Goal: Task Accomplishment & Management: Manage account settings

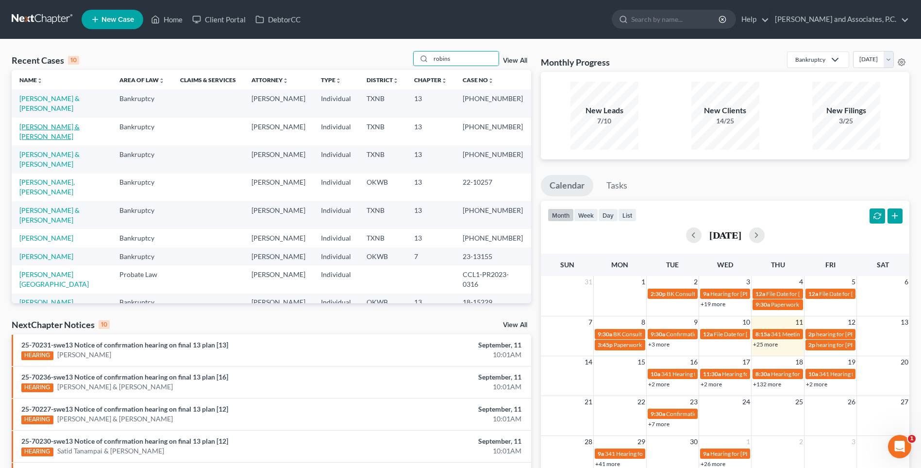
type input "robins"
click at [60, 122] on link "[PERSON_NAME] & [PERSON_NAME]" at bounding box center [49, 131] width 60 height 18
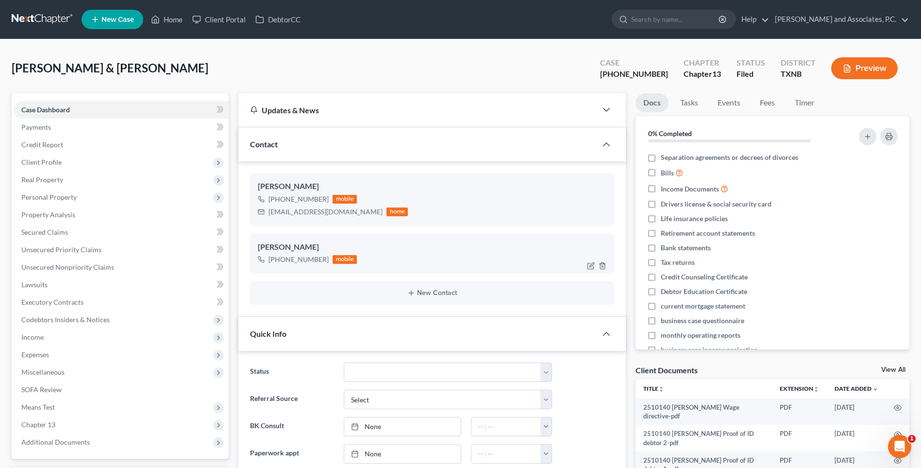
scroll to position [1267, 0]
click at [174, 22] on link "Home" at bounding box center [166, 19] width 41 height 17
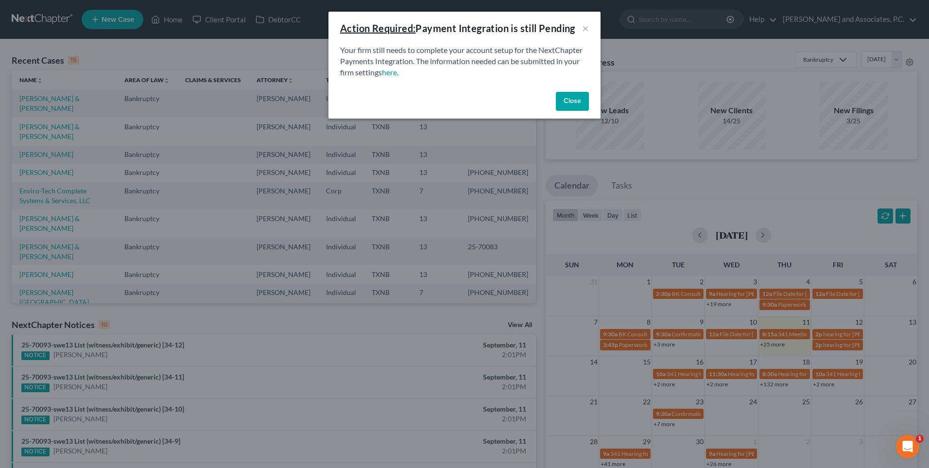
click at [572, 104] on button "Close" at bounding box center [572, 101] width 33 height 19
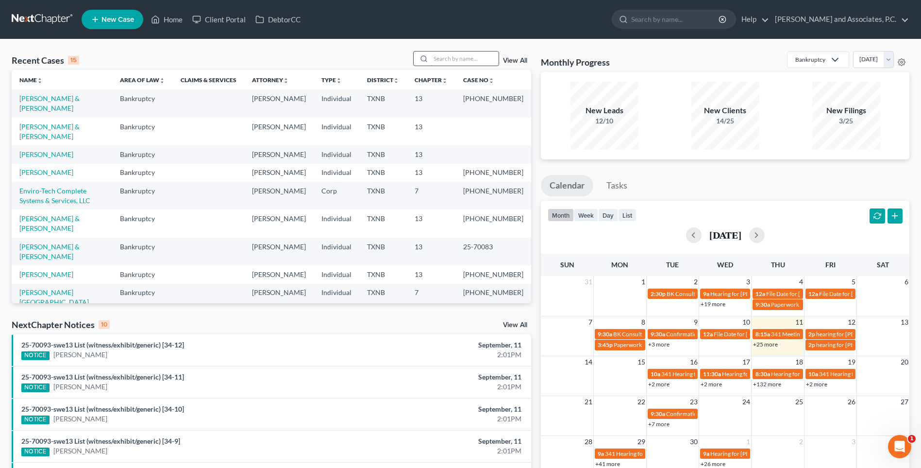
click at [452, 60] on input "search" at bounding box center [465, 58] width 68 height 14
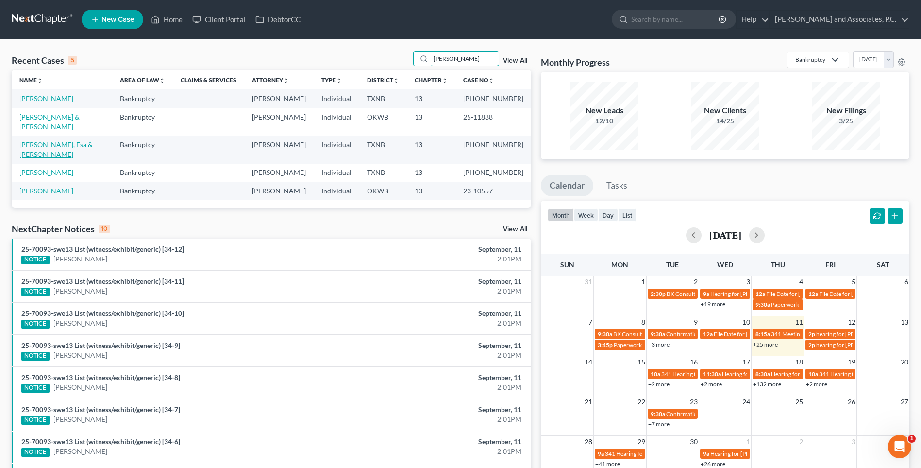
type input "[PERSON_NAME]"
click at [77, 140] on link "[PERSON_NAME], Esa & [PERSON_NAME]" at bounding box center [55, 149] width 73 height 18
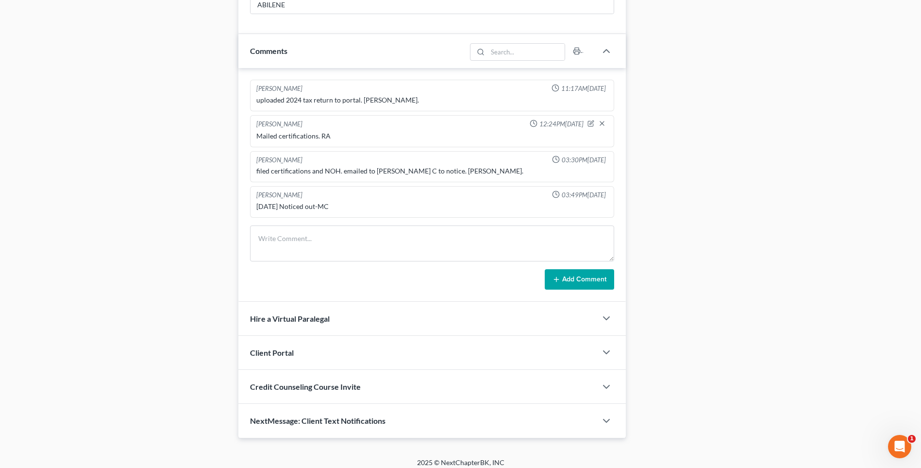
scroll to position [583, 0]
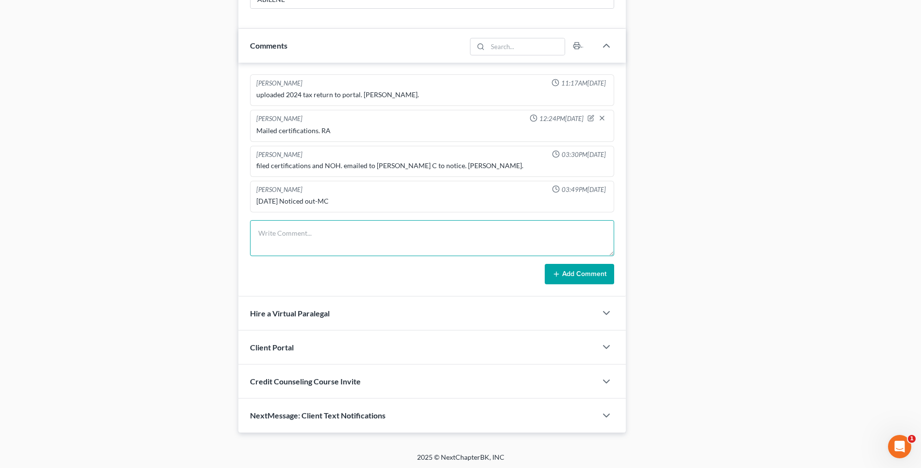
click at [279, 241] on textarea at bounding box center [432, 238] width 364 height 36
type textarea "Noticed creditors. Mailed filed copy of certification and final letter to clien…"
click at [570, 276] on button "Add Comment" at bounding box center [579, 274] width 69 height 20
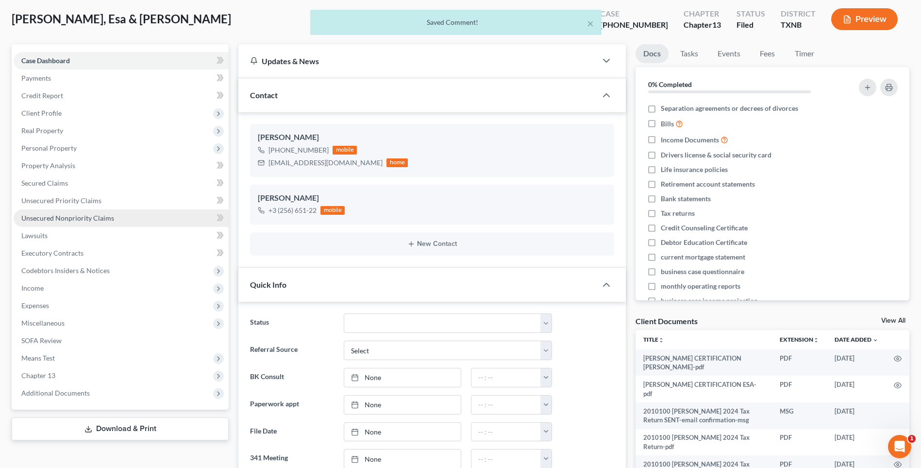
scroll to position [0, 0]
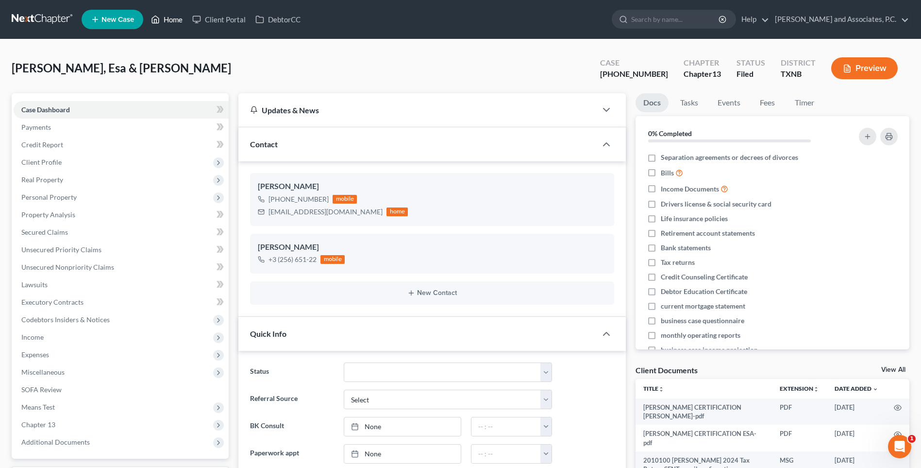
click at [172, 18] on link "Home" at bounding box center [166, 19] width 41 height 17
